Goal: Transaction & Acquisition: Purchase product/service

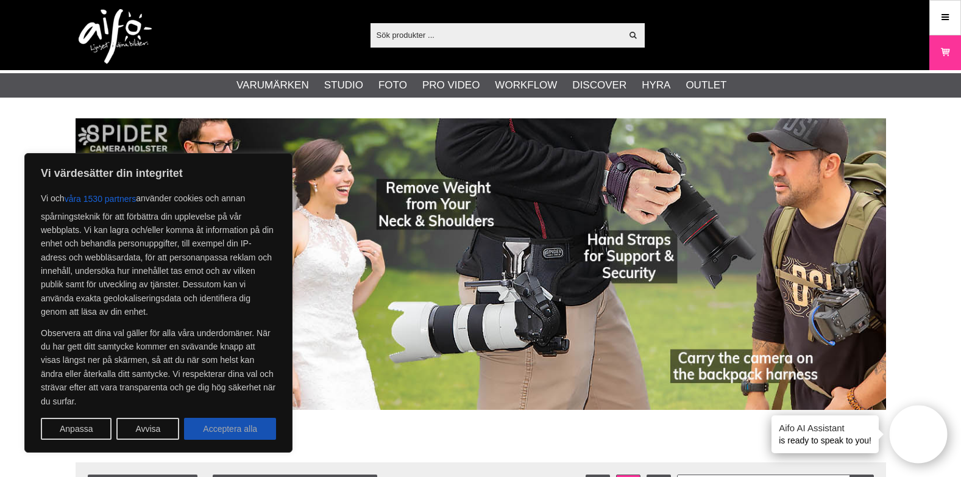
click at [216, 434] on button "Acceptera alla" at bounding box center [230, 429] width 92 height 22
checkbox input "true"
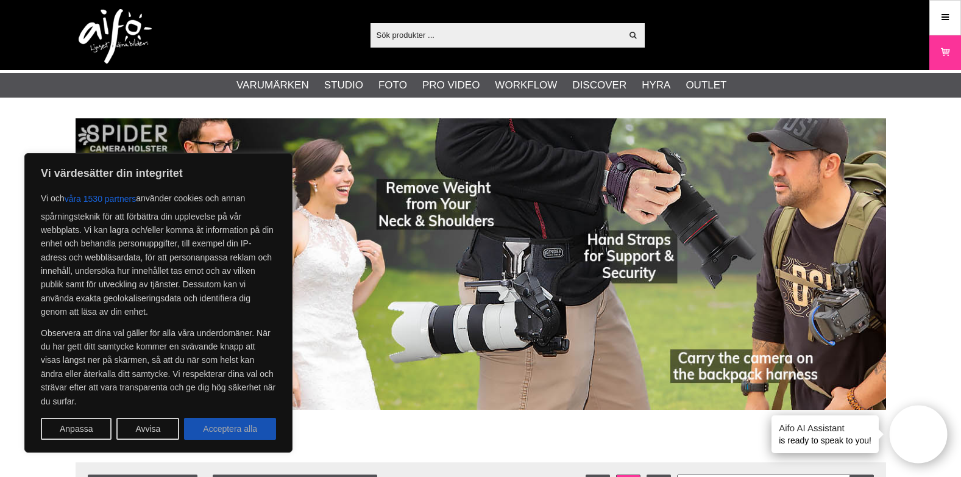
checkbox input "true"
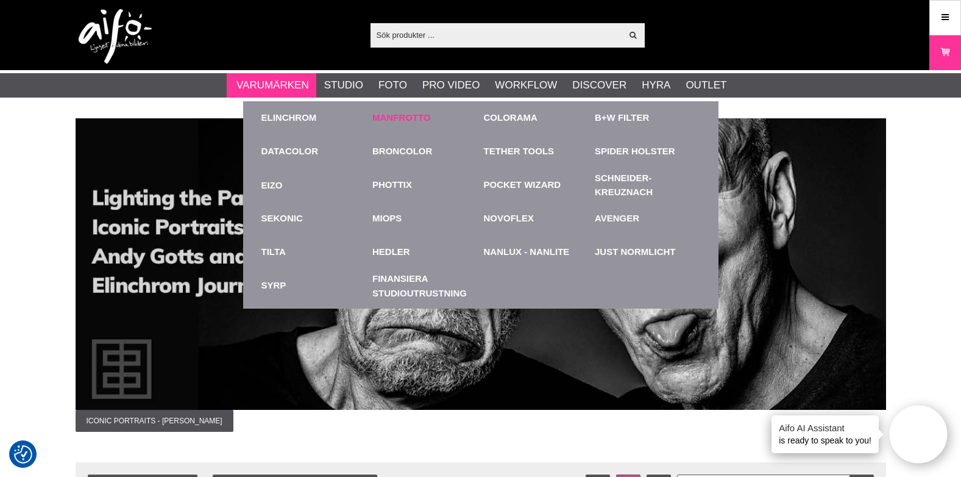
click at [390, 116] on link "Manfrotto" at bounding box center [402, 118] width 59 height 14
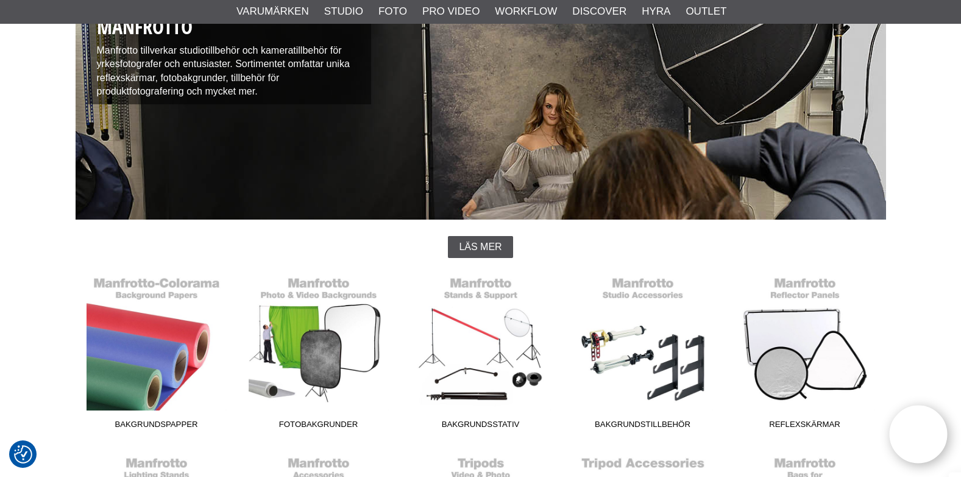
scroll to position [183, 0]
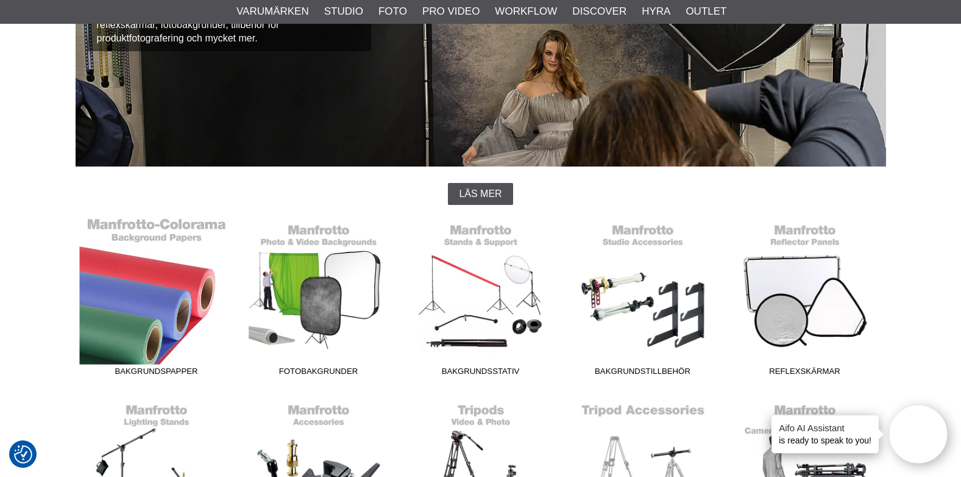
click at [192, 288] on link "Bakgrundspapper" at bounding box center [157, 299] width 162 height 165
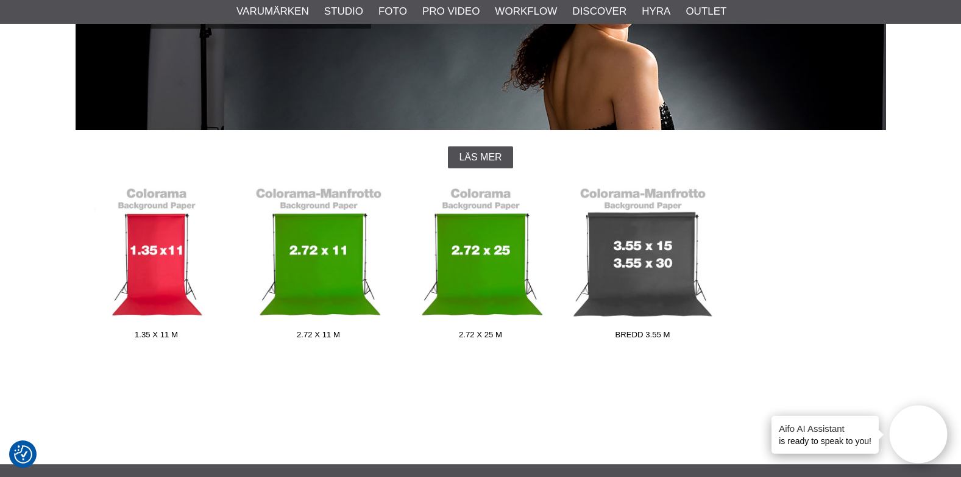
scroll to position [229, 0]
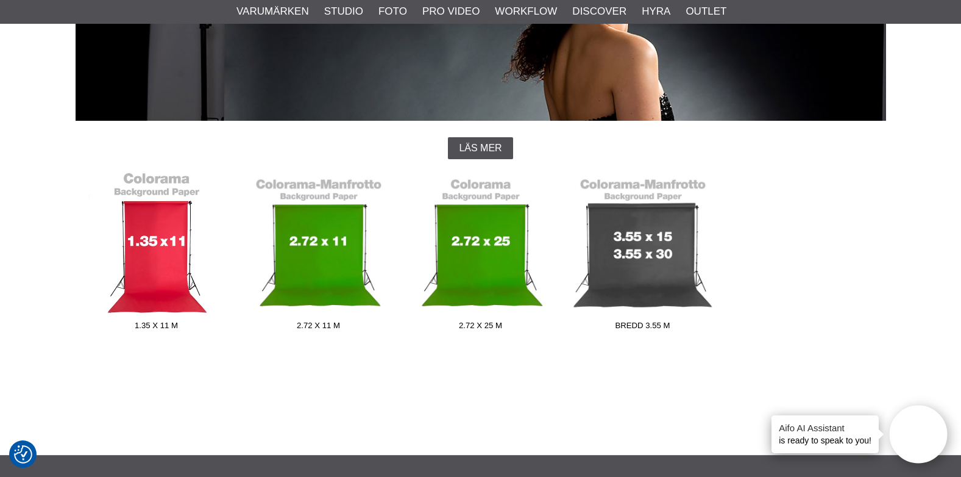
click at [159, 302] on link "1.35 x 11 m" at bounding box center [157, 253] width 162 height 165
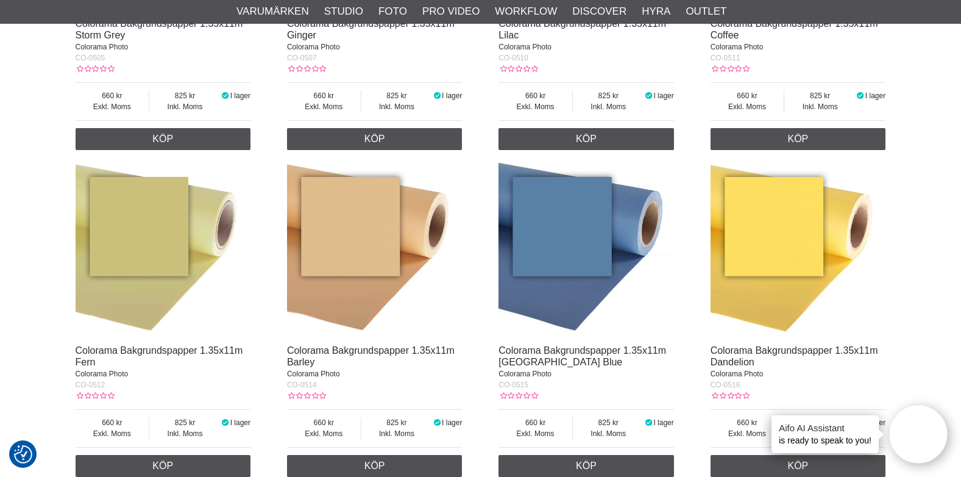
scroll to position [701, 0]
